Goal: Navigation & Orientation: Find specific page/section

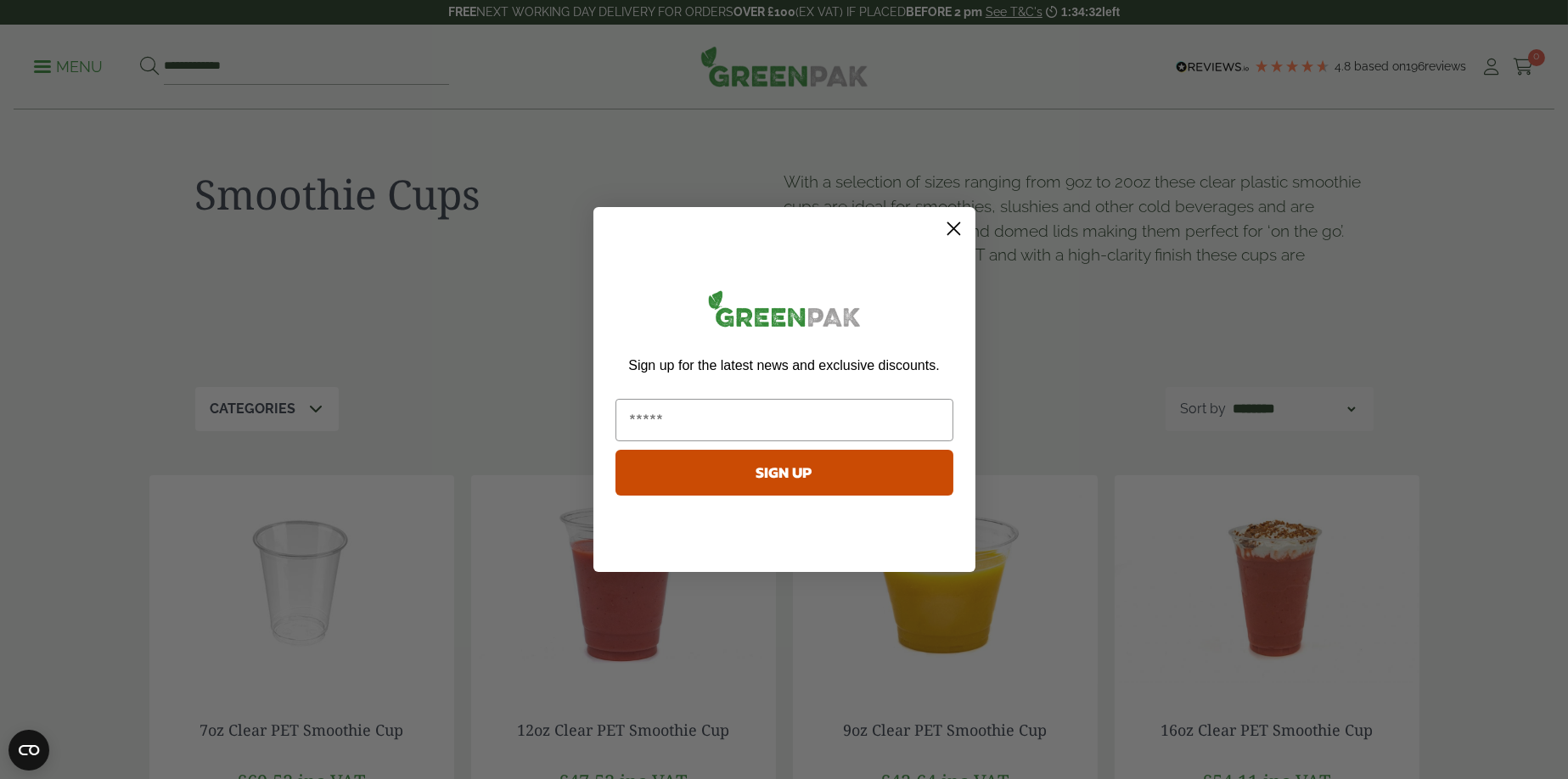
click at [969, 233] on form "Sign up for the latest news and exclusive discounts. SIGN UP ******" at bounding box center [784, 389] width 383 height 365
click at [958, 231] on circle "Close dialog" at bounding box center [953, 229] width 28 height 28
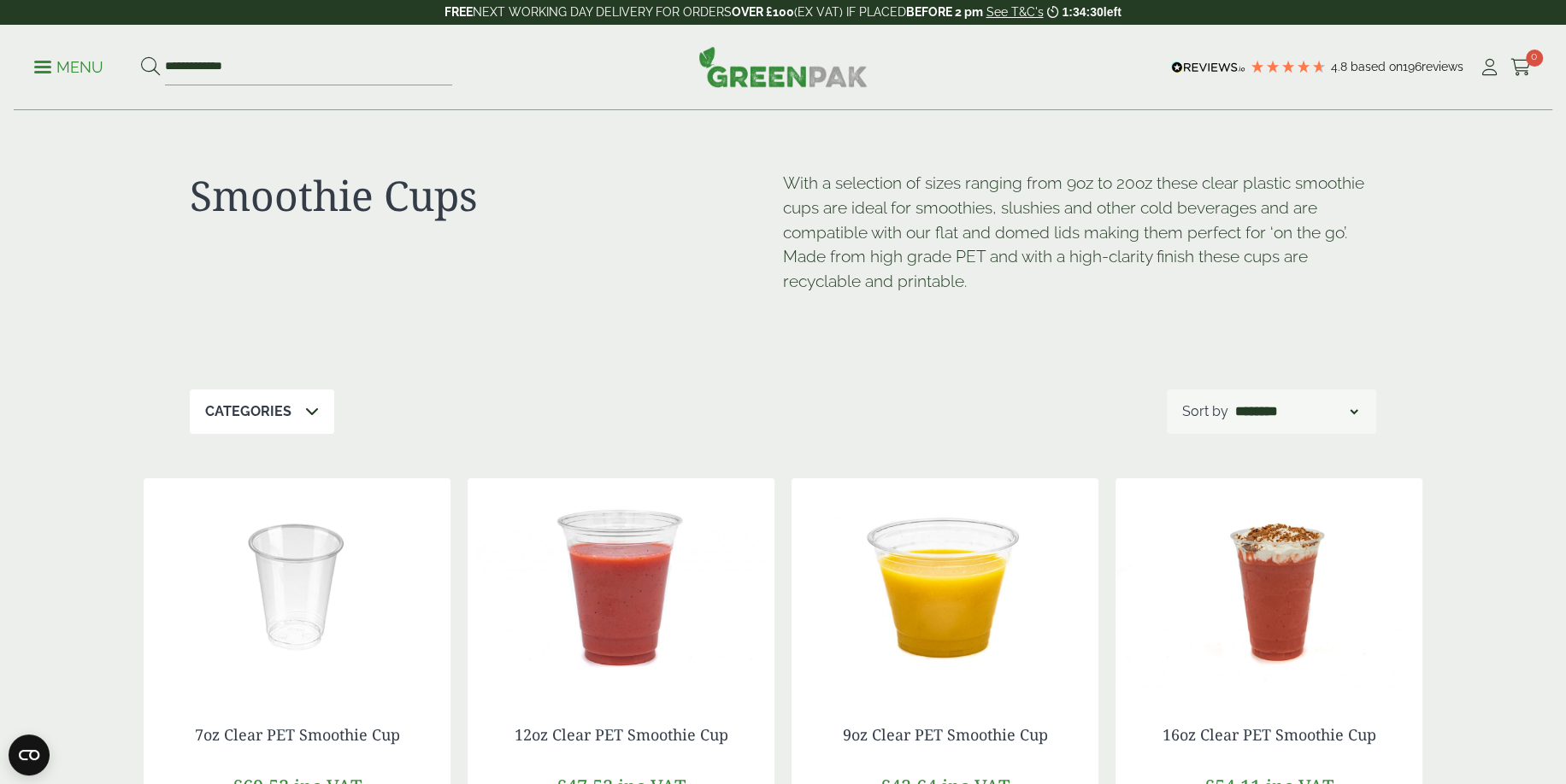
click at [51, 60] on p "Menu" at bounding box center [68, 67] width 69 height 21
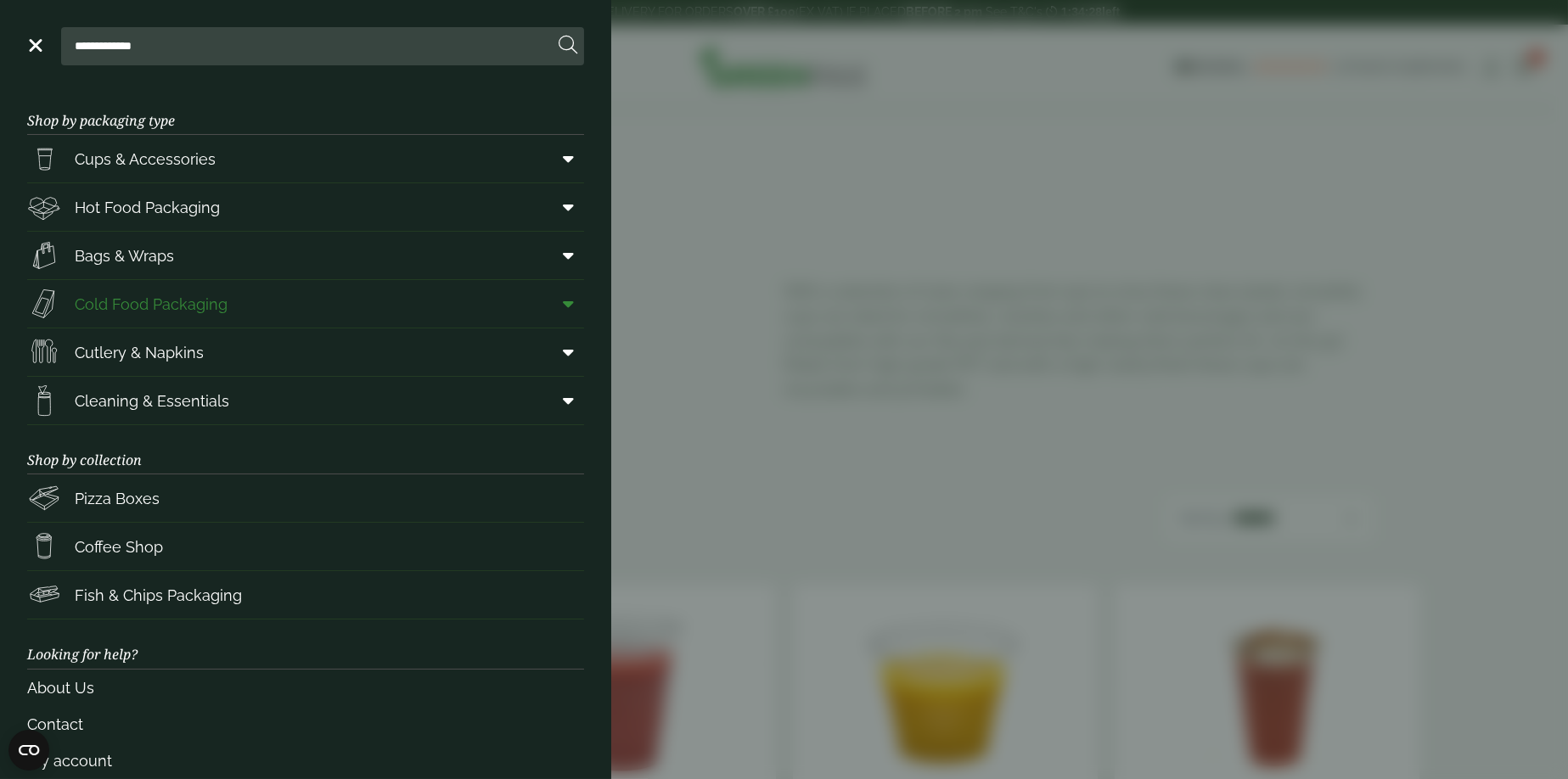
click at [305, 301] on link "Cold Food Packaging" at bounding box center [306, 304] width 557 height 47
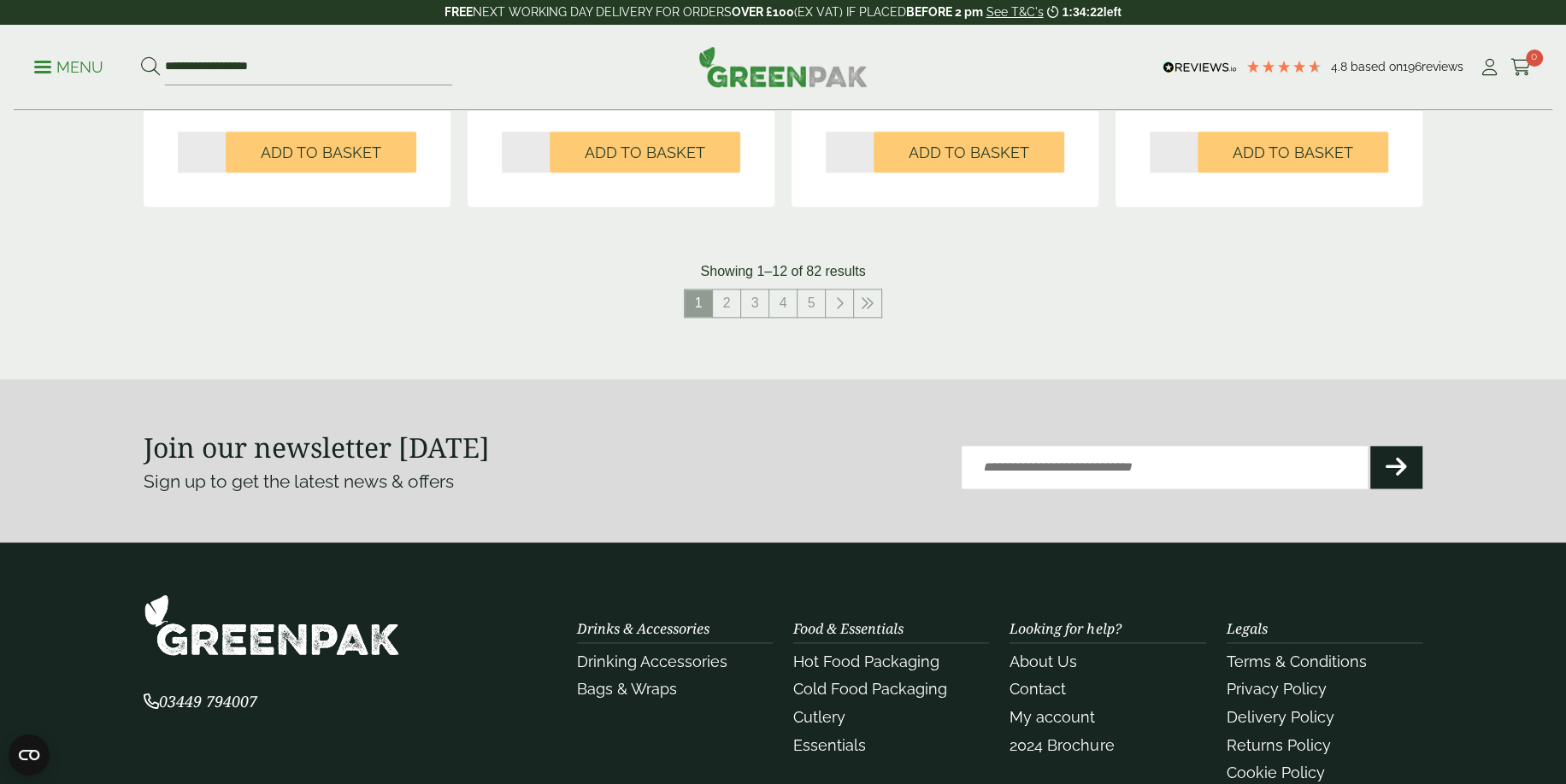
scroll to position [1880, 0]
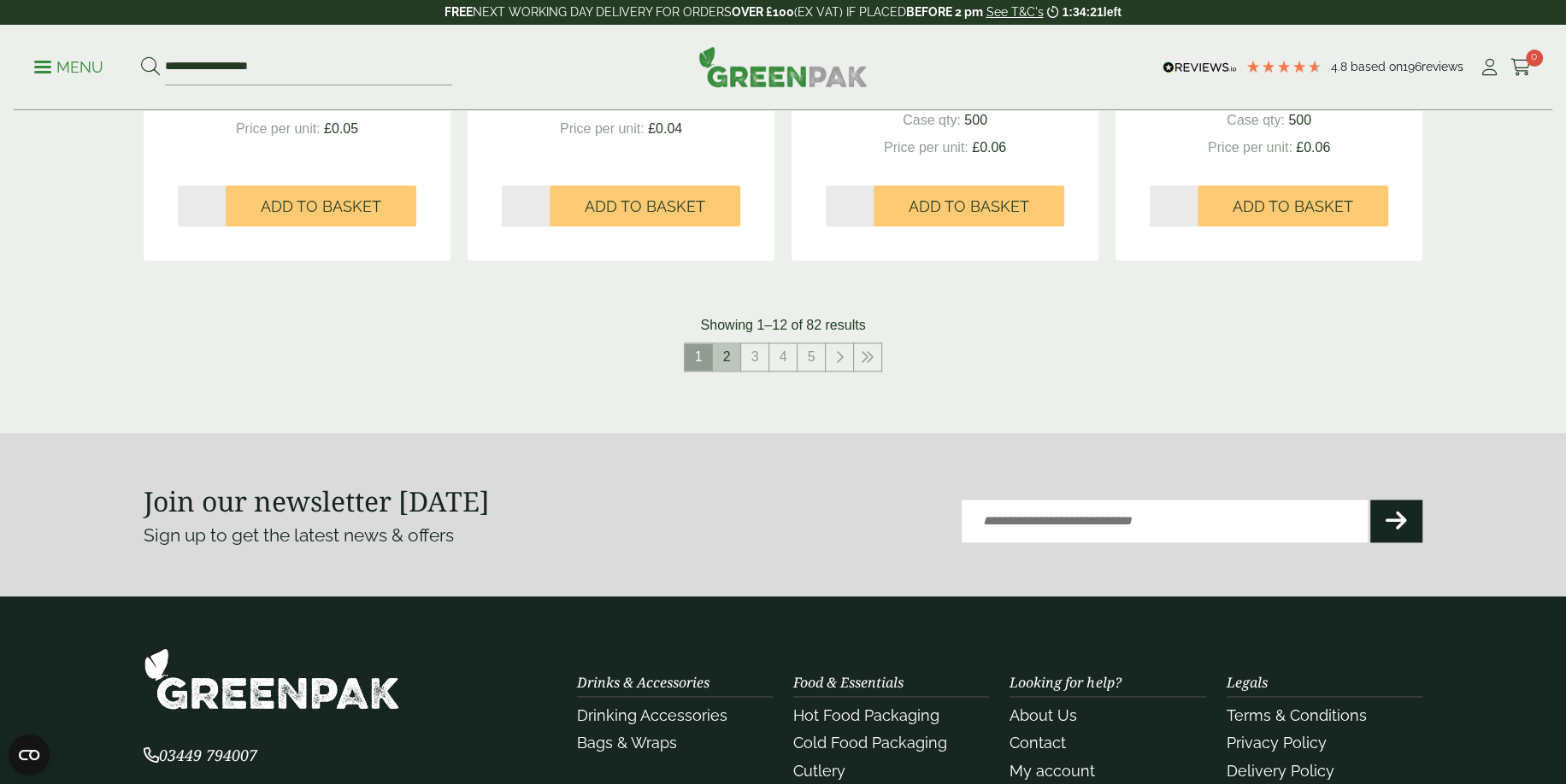
click at [732, 358] on link "2" at bounding box center [726, 356] width 28 height 28
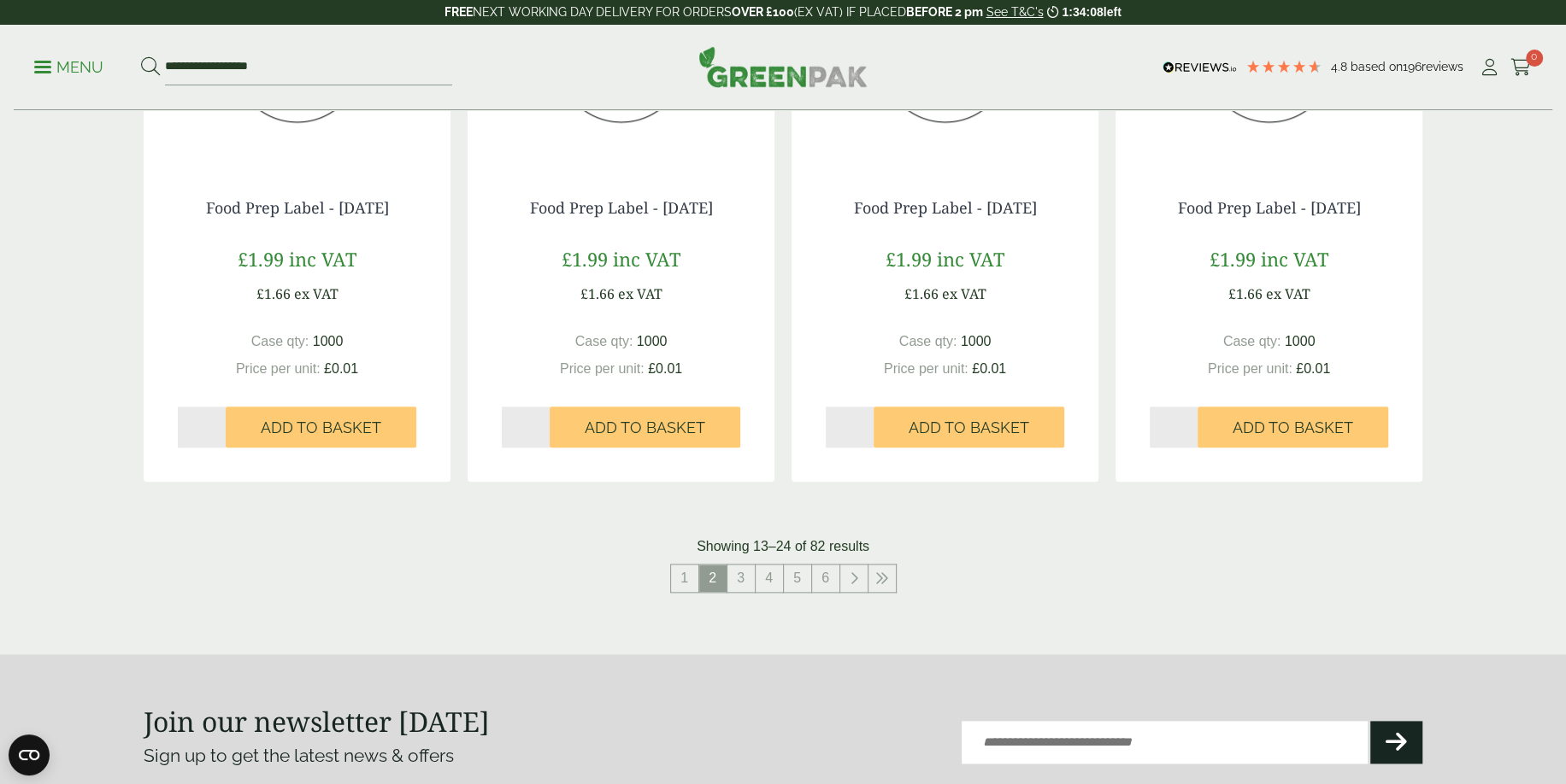
scroll to position [1794, 0]
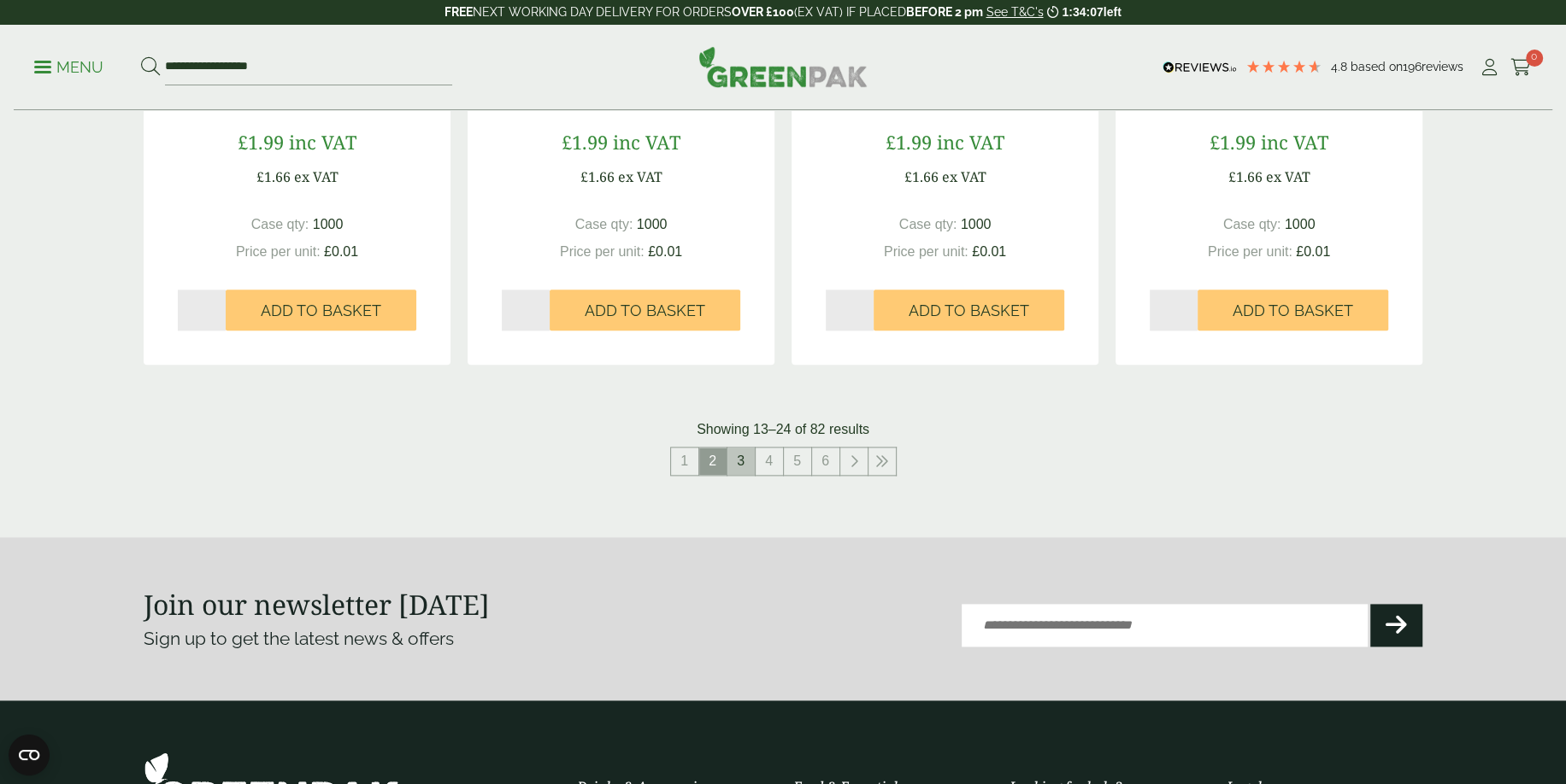
click at [731, 452] on link "3" at bounding box center [741, 461] width 28 height 28
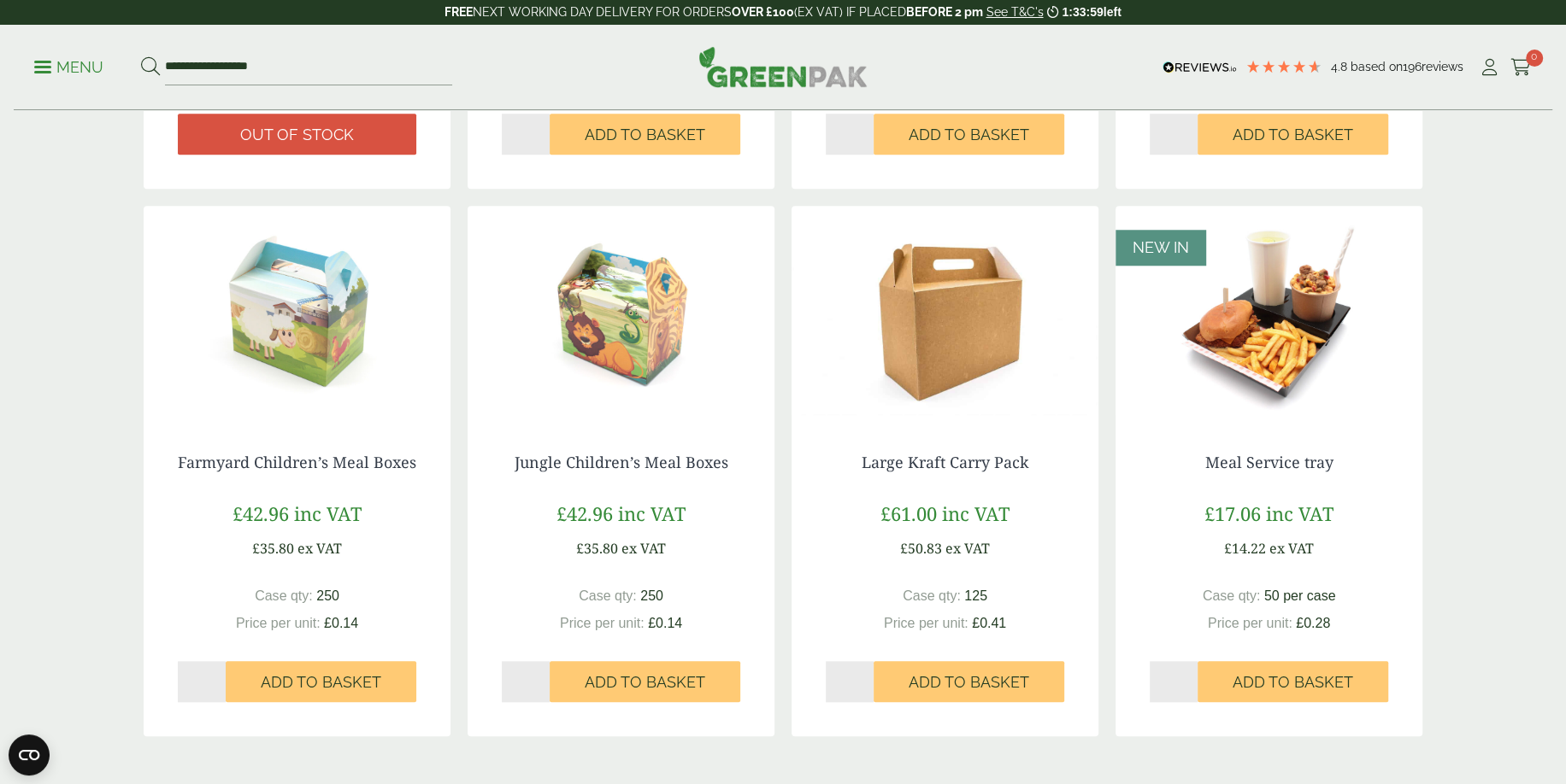
scroll to position [1623, 0]
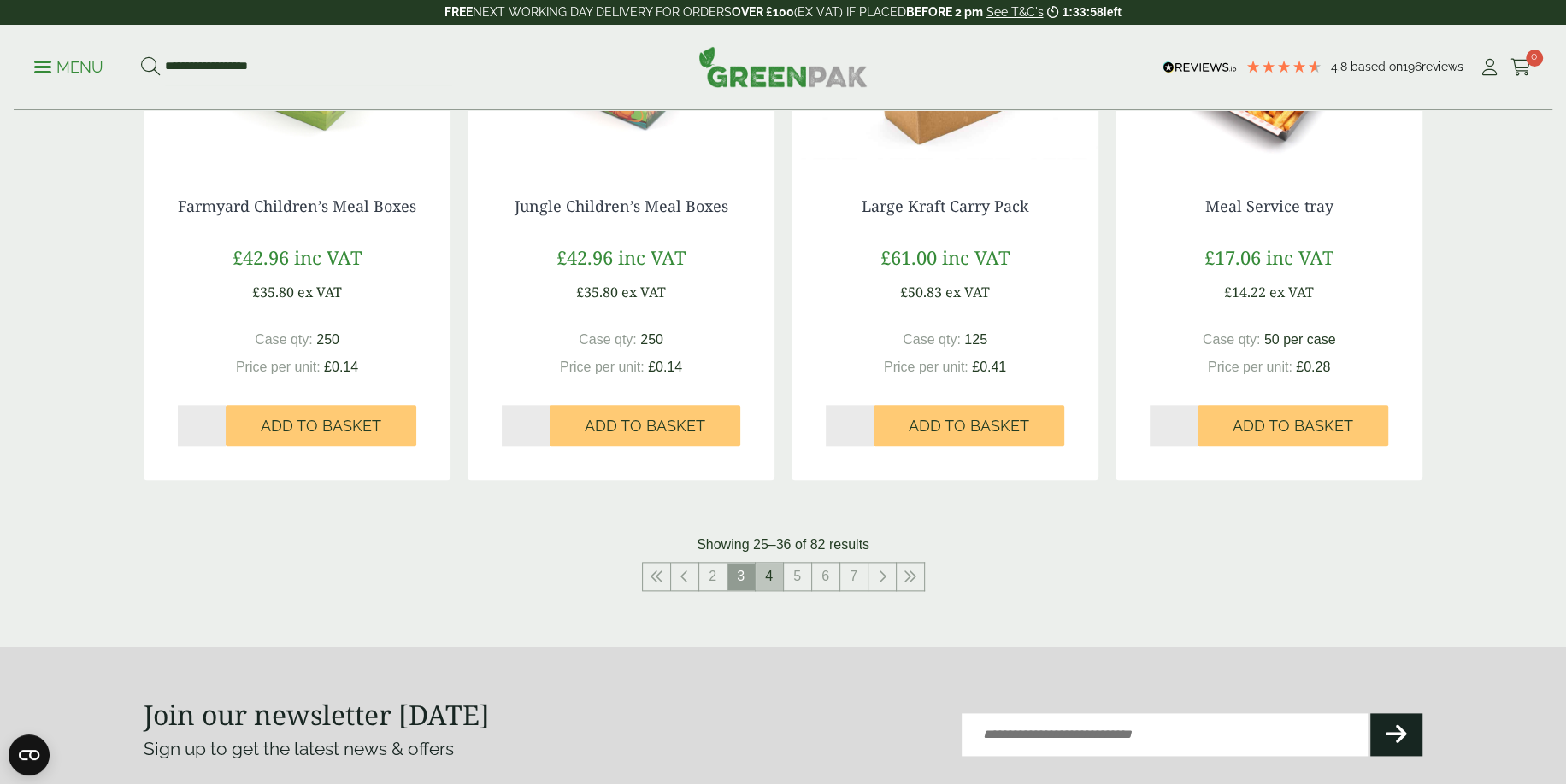
click at [757, 575] on link "4" at bounding box center [769, 576] width 28 height 28
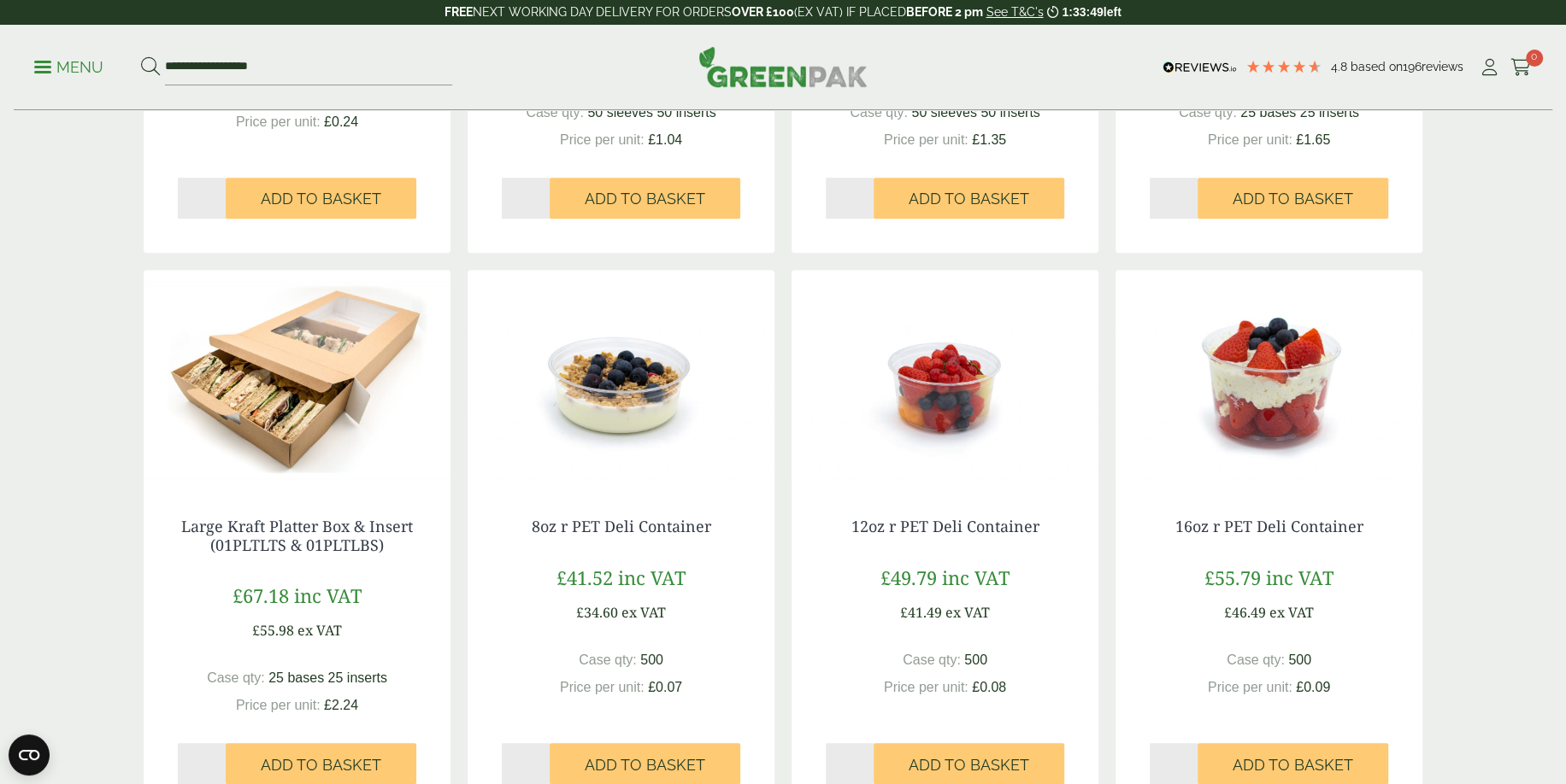
scroll to position [342, 0]
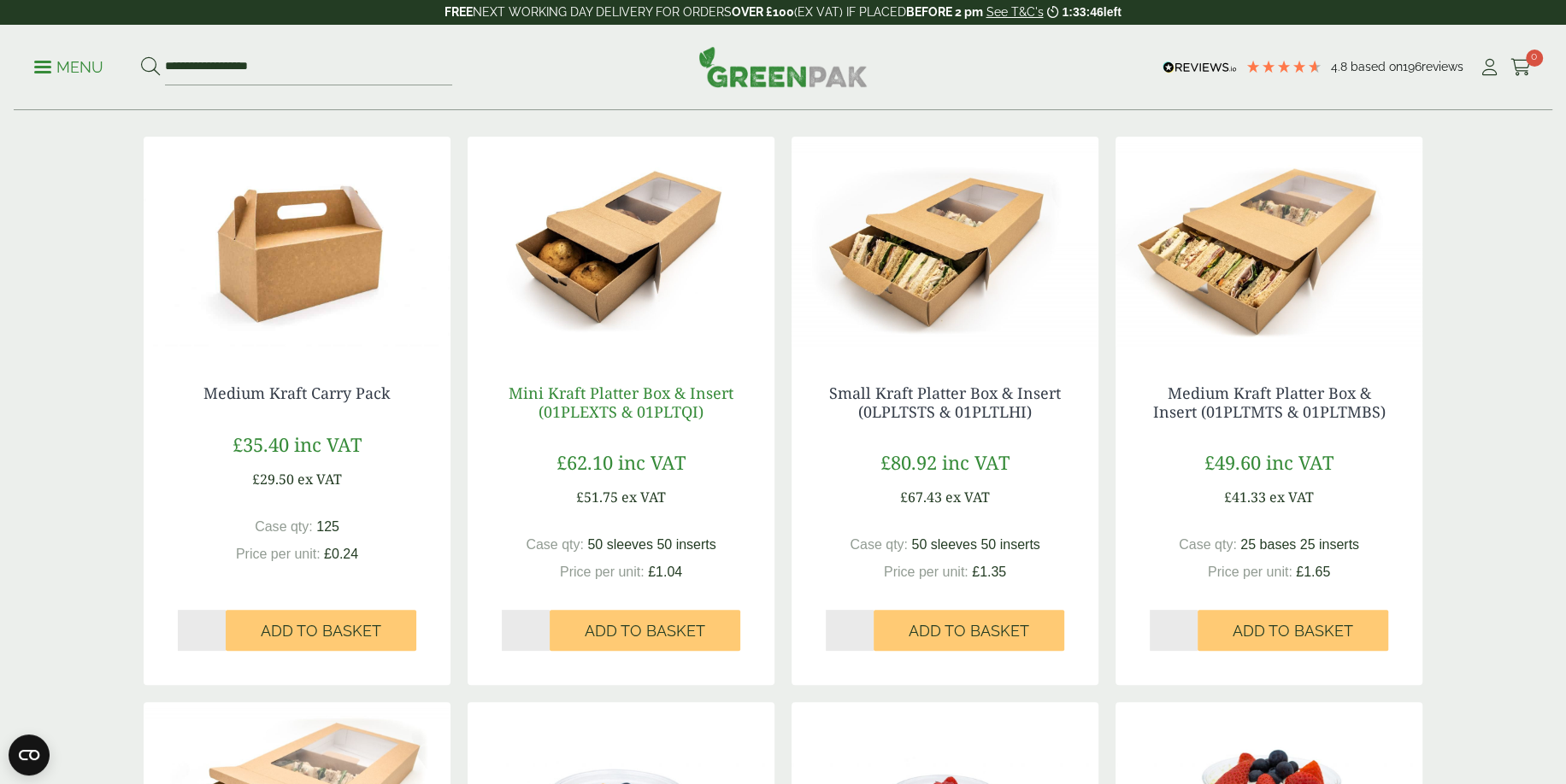
click at [688, 401] on link "Mini Kraft Platter Box & Insert (01PLEXTS & 01PLTQI)" at bounding box center [621, 402] width 224 height 39
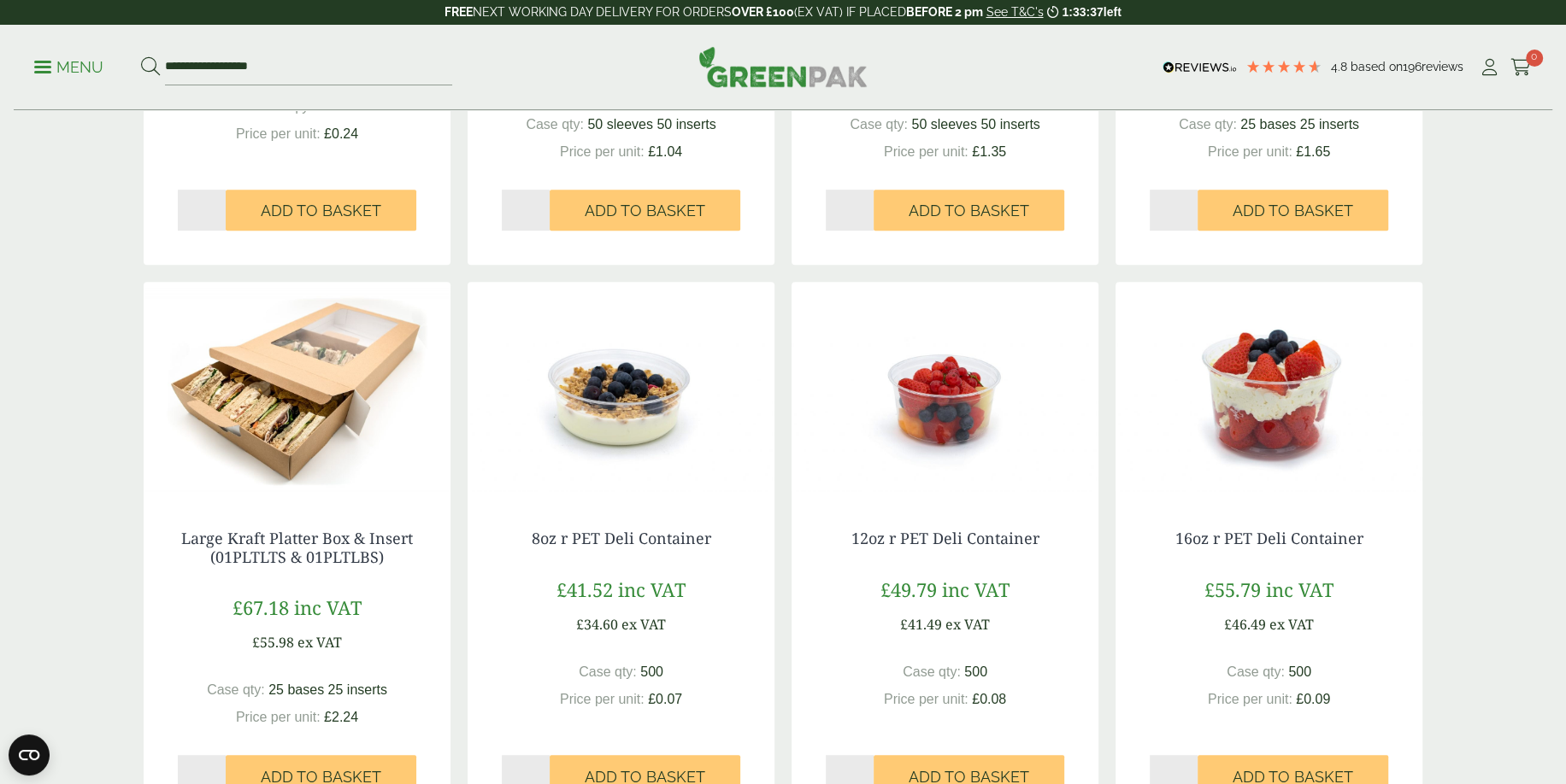
scroll to position [769, 0]
